Goal: Transaction & Acquisition: Book appointment/travel/reservation

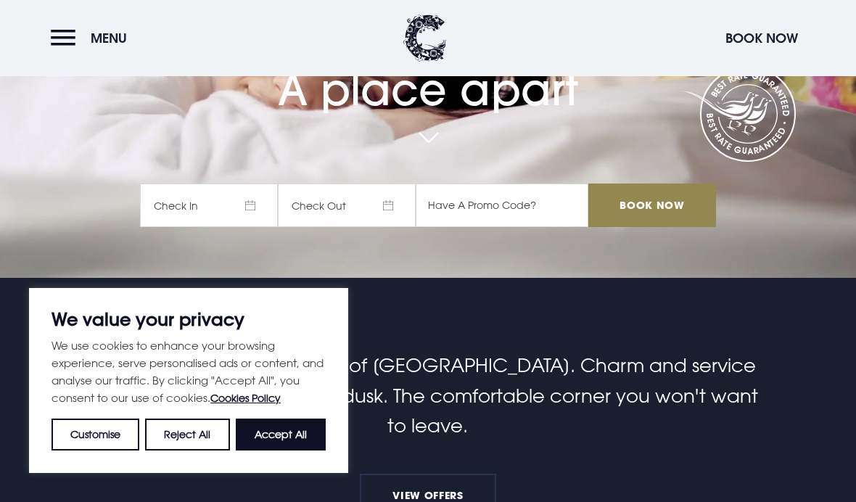
click at [289, 450] on button "Accept All" at bounding box center [281, 434] width 90 height 32
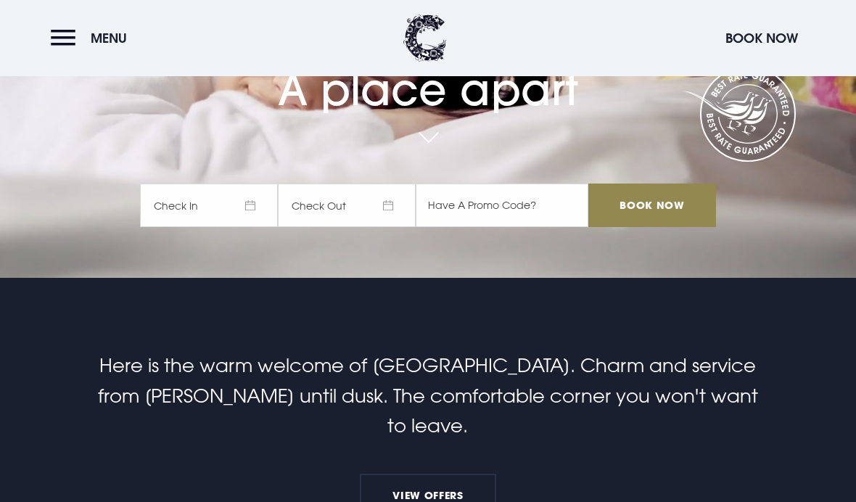
checkbox input "true"
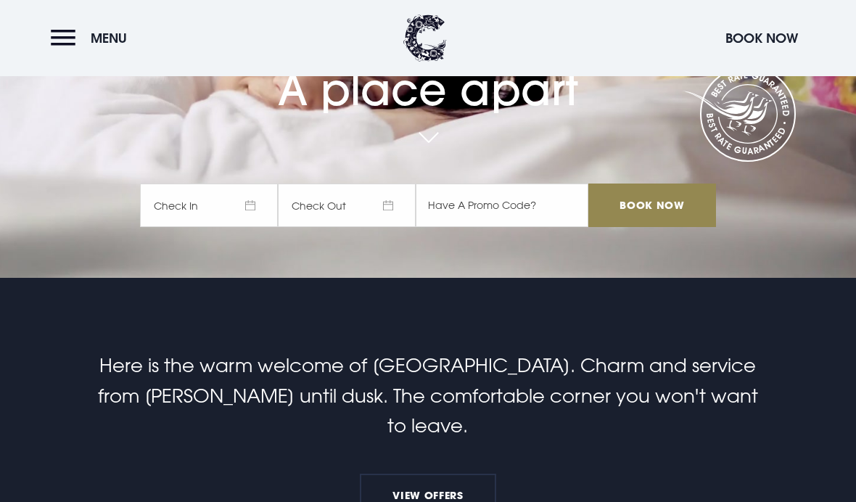
click at [178, 227] on span "Check In" at bounding box center [209, 205] width 138 height 44
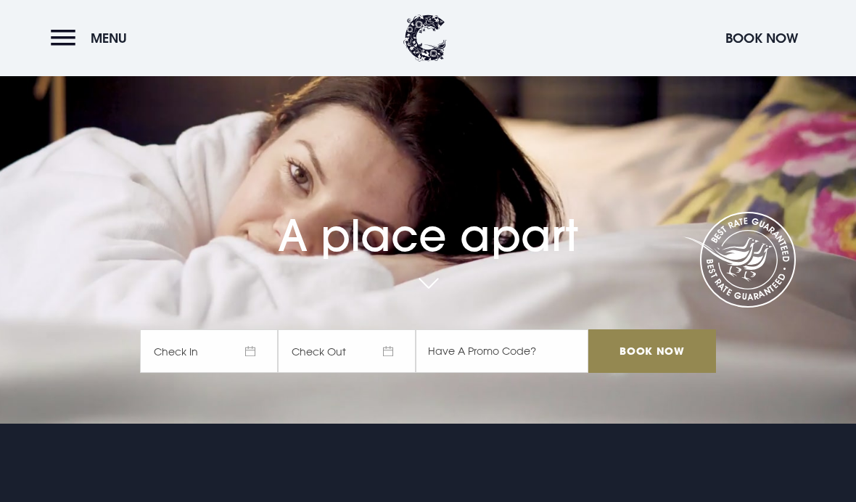
scroll to position [66, 0]
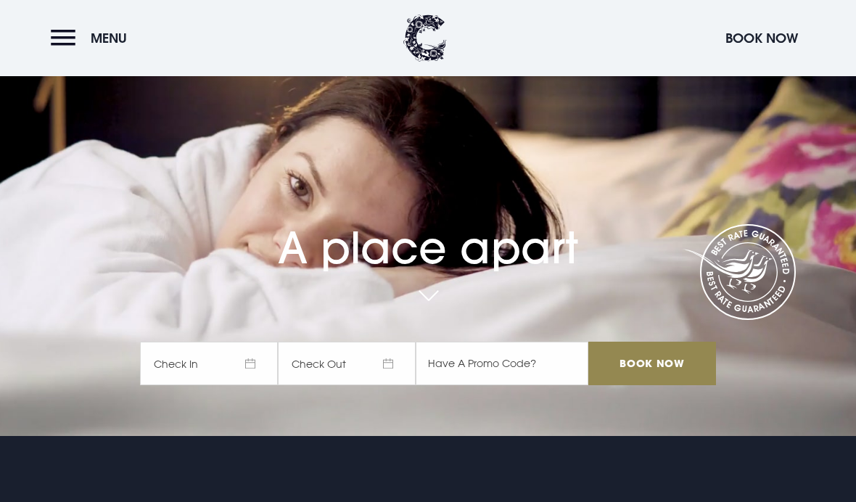
click at [246, 385] on span "Check In" at bounding box center [209, 364] width 138 height 44
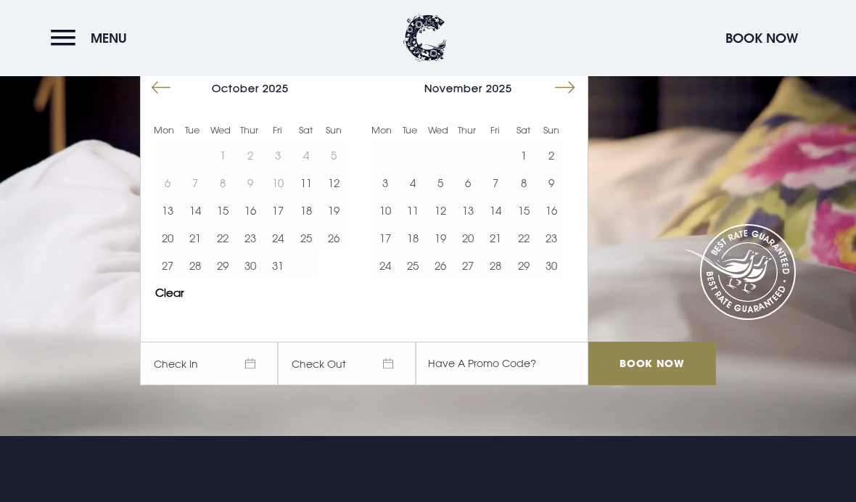
click at [226, 279] on button "29" at bounding box center [223, 266] width 28 height 28
click at [255, 279] on button "30" at bounding box center [250, 266] width 28 height 28
click at [501, 385] on input "text" at bounding box center [501, 364] width 173 height 44
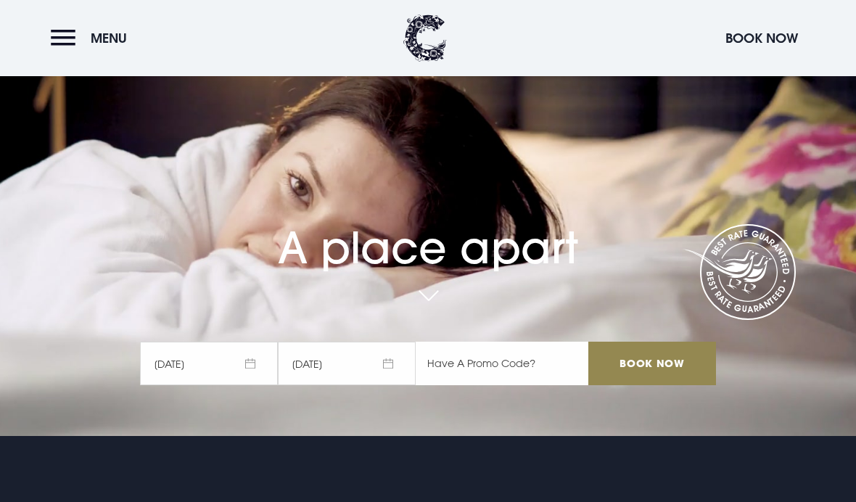
scroll to position [65, 0]
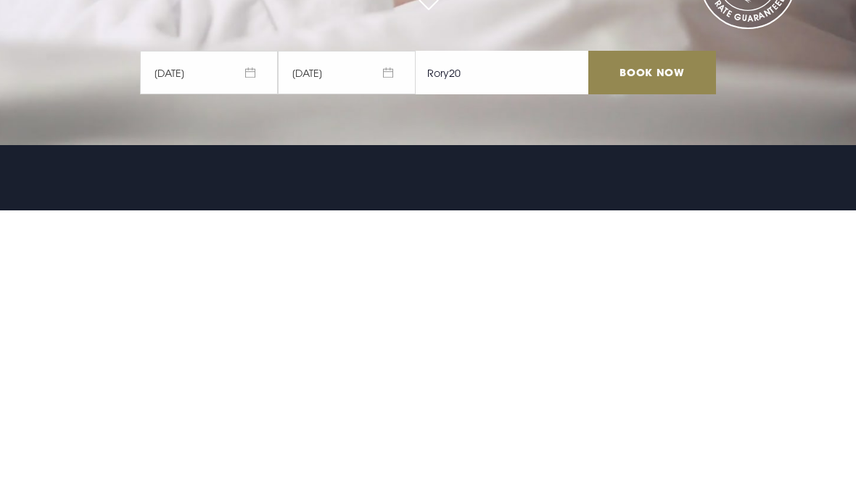
type input "Rory20"
click at [652, 342] on input "Book Now" at bounding box center [652, 364] width 128 height 44
